Goal: Find contact information: Find contact information

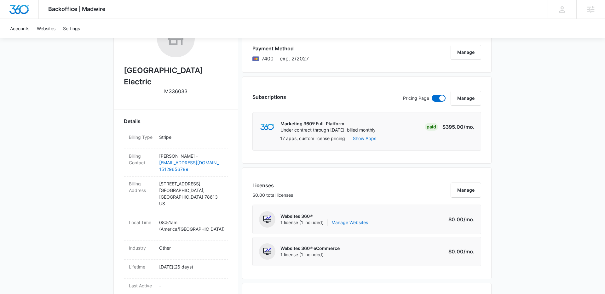
scroll to position [107, 0]
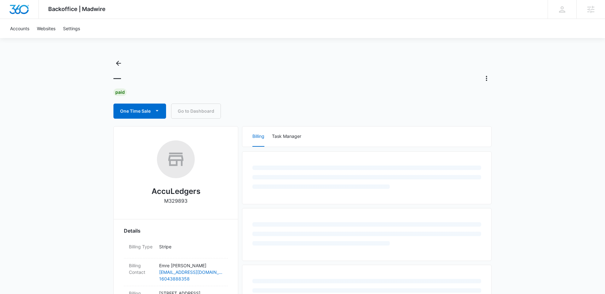
click at [192, 109] on link "Go to Dashboard" at bounding box center [196, 111] width 50 height 15
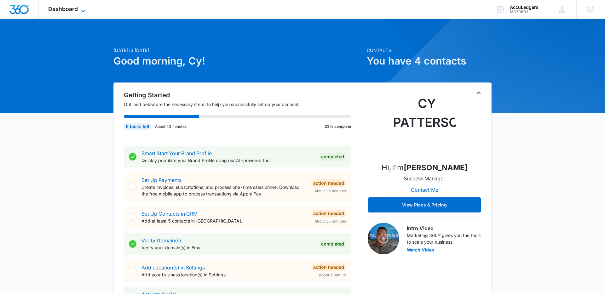
click at [67, 8] on span "Dashboard" at bounding box center [63, 9] width 30 height 7
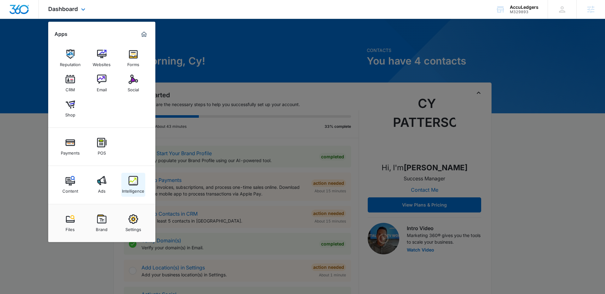
click at [134, 178] on img at bounding box center [133, 180] width 9 height 9
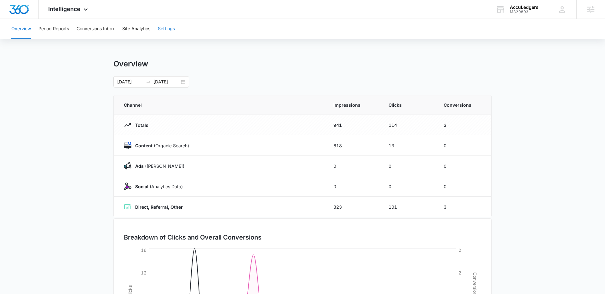
click at [161, 36] on button "Settings" at bounding box center [166, 29] width 17 height 20
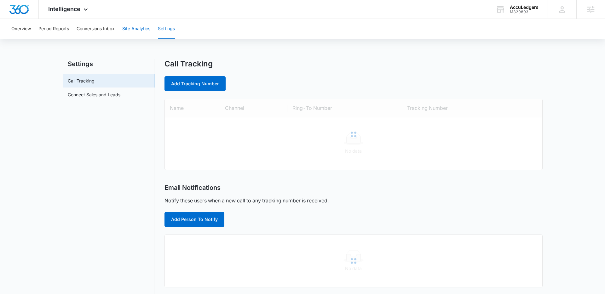
click at [140, 29] on button "Site Analytics" at bounding box center [136, 29] width 28 height 20
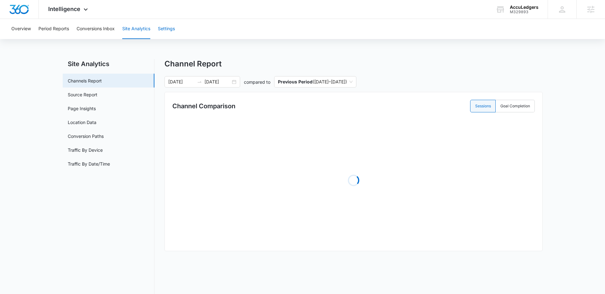
click at [167, 30] on button "Settings" at bounding box center [166, 29] width 17 height 20
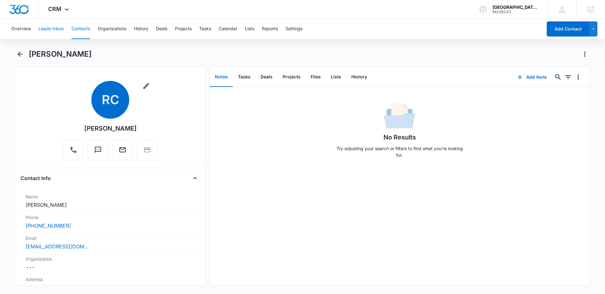
click at [56, 29] on button "Leads Inbox" at bounding box center [51, 29] width 26 height 20
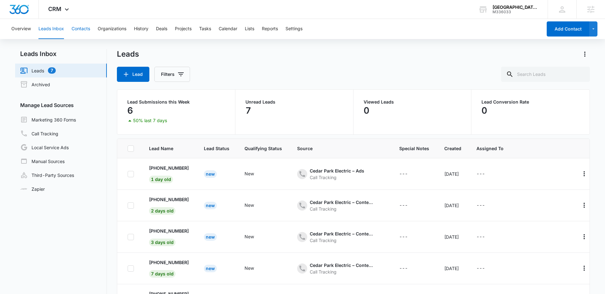
click at [80, 25] on button "Contacts" at bounding box center [81, 29] width 19 height 20
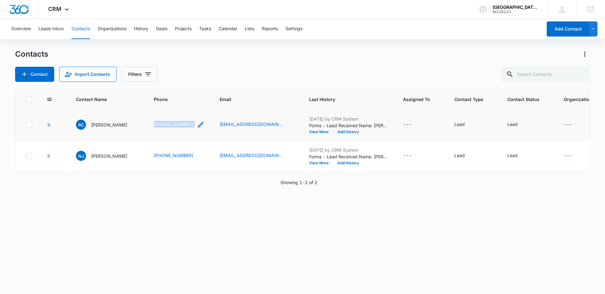
drag, startPoint x: 148, startPoint y: 127, endPoint x: 192, endPoint y: 127, distance: 43.8
click at [192, 127] on td "(737) 376-3238" at bounding box center [179, 124] width 66 height 31
copy div "(737) 376-3238"
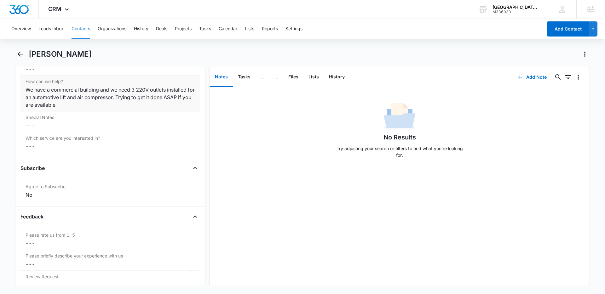
scroll to position [570, 0]
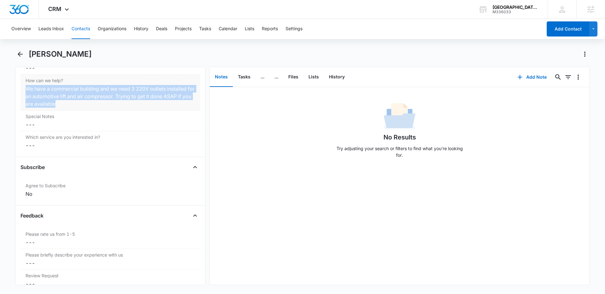
drag, startPoint x: 68, startPoint y: 103, endPoint x: 26, endPoint y: 90, distance: 43.4
click at [26, 90] on div "We have a commercial building and we need 3 220V outlets installed for an autom…" at bounding box center [111, 96] width 170 height 23
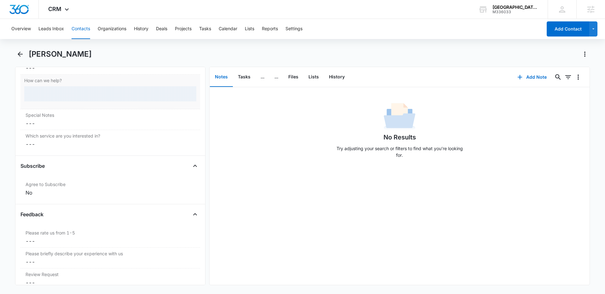
copy div "We have a commercial building and we need 3 220V outlets installed for an autom…"
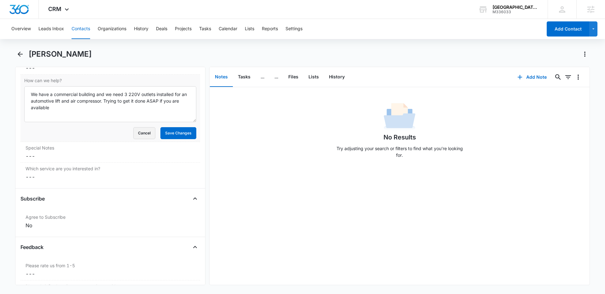
click at [150, 133] on button "Cancel" at bounding box center [144, 133] width 22 height 12
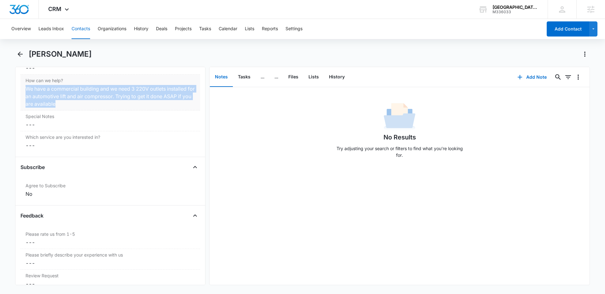
drag, startPoint x: 81, startPoint y: 103, endPoint x: 27, endPoint y: 90, distance: 55.9
click at [27, 90] on div "We have a commercial building and we need 3 220V outlets installed for an autom…" at bounding box center [111, 96] width 170 height 23
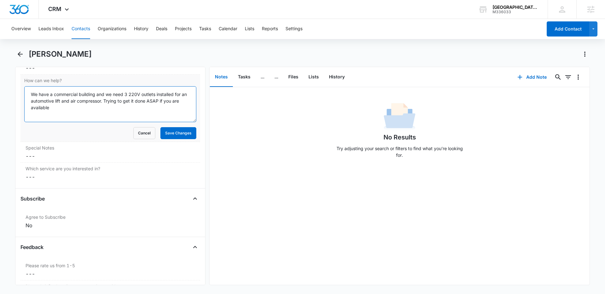
click at [57, 112] on textarea "We have a commercial building and we need 3 220V outlets installed for an autom…" at bounding box center [110, 104] width 172 height 36
